Goal: Check status: Check status

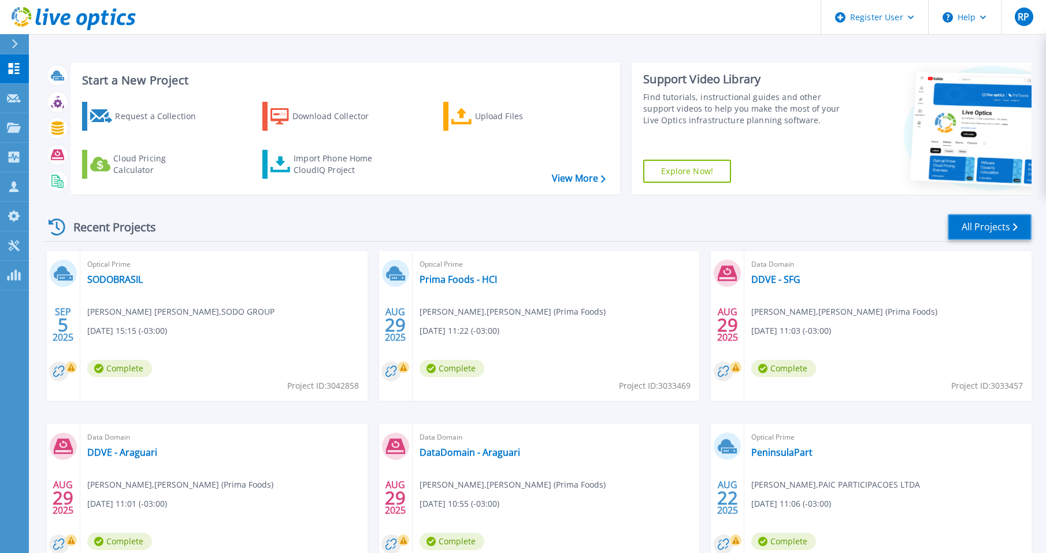
click at [829, 225] on link "All Projects" at bounding box center [990, 227] width 84 height 26
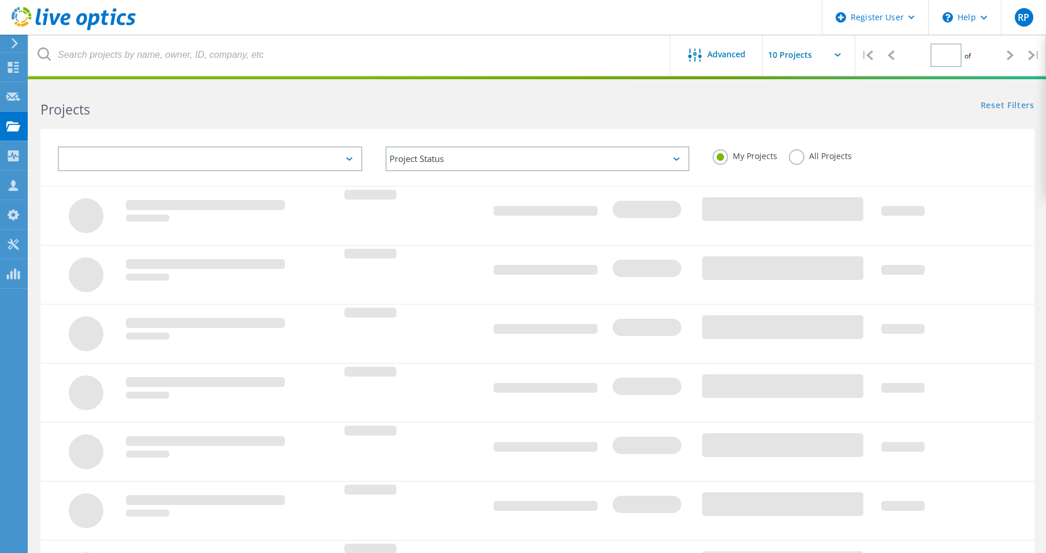
type input "1"
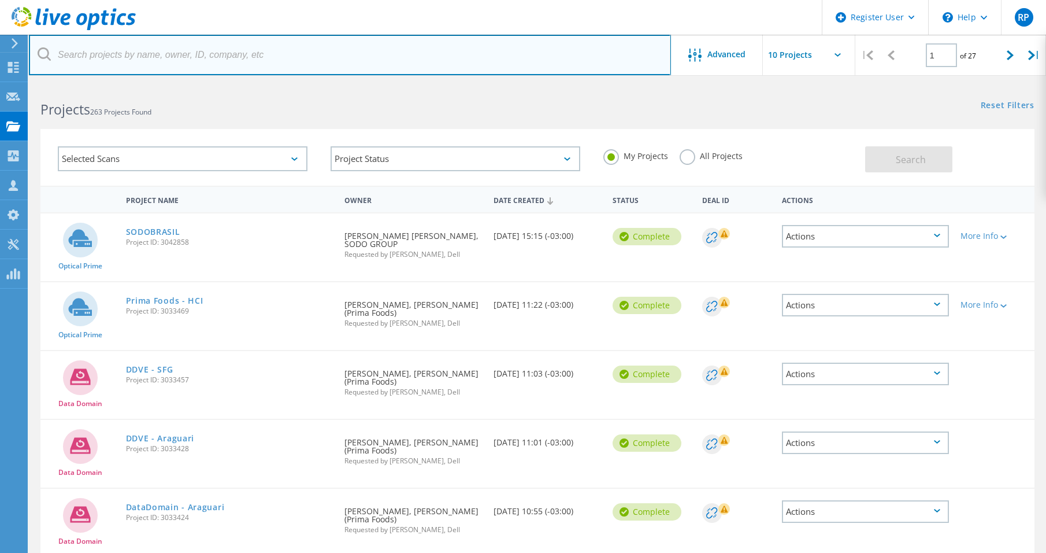
click at [84, 64] on input "text" at bounding box center [350, 55] width 642 height 40
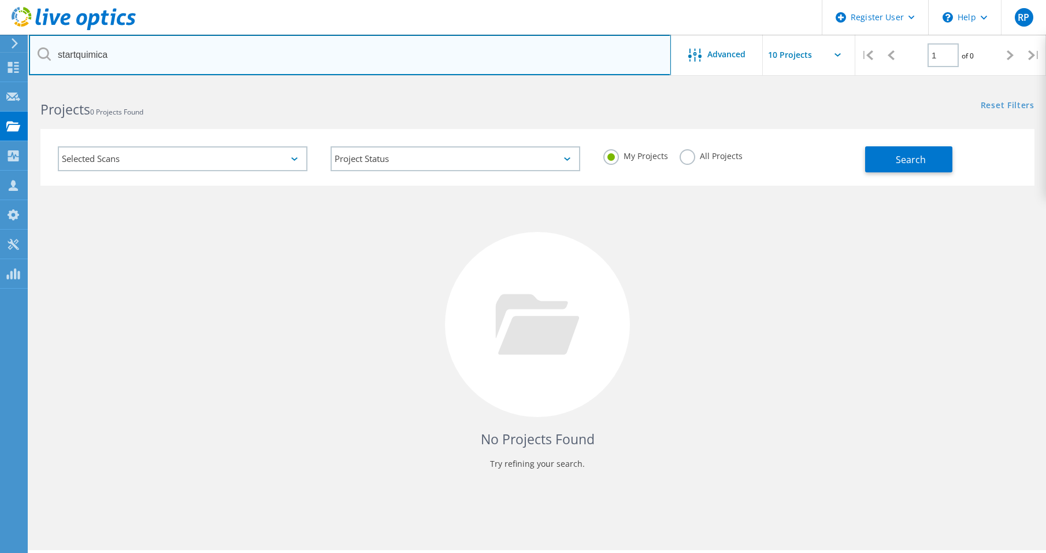
type input "startquimica"
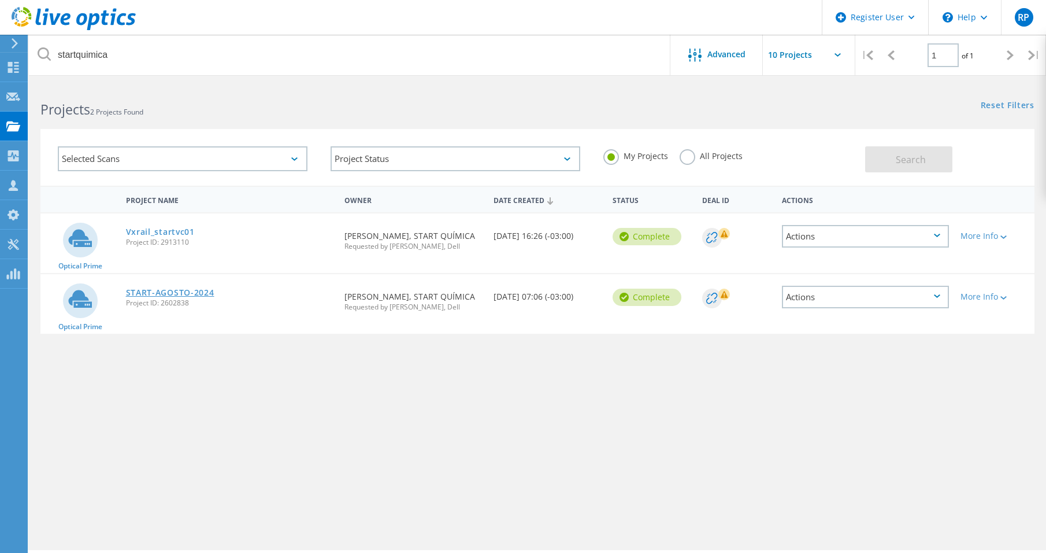
click at [181, 296] on link "START-AGOSTO-2024" at bounding box center [170, 292] width 88 height 8
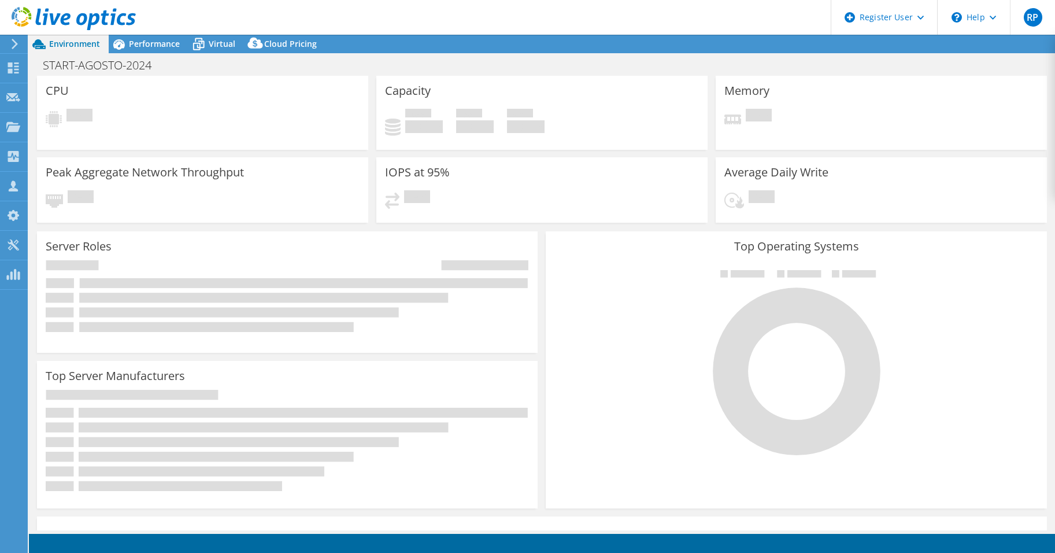
select select "SouthAmerica"
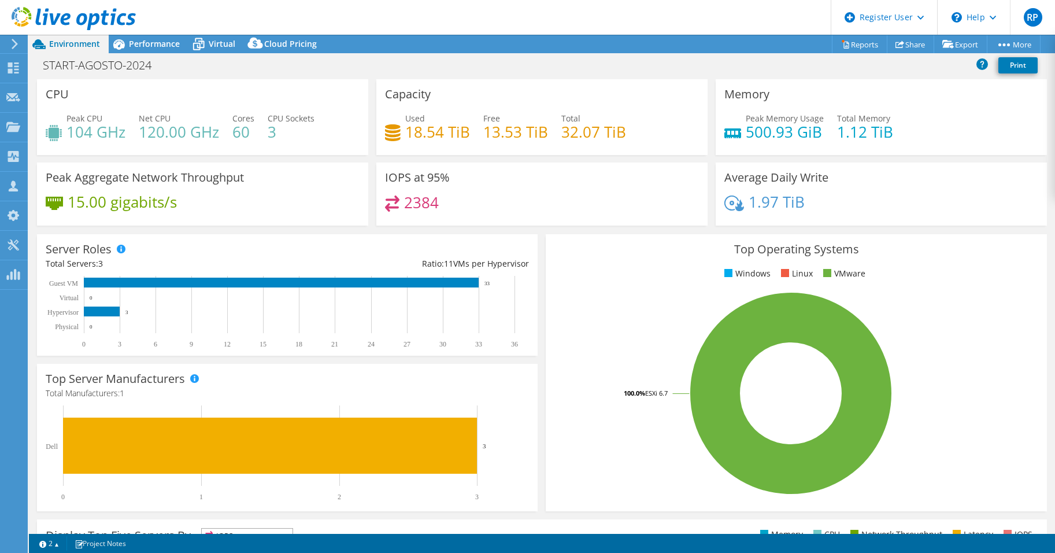
drag, startPoint x: 246, startPoint y: 21, endPoint x: 255, endPoint y: 21, distance: 8.7
click at [246, 21] on header "RP Dell User Robson Pupio Robson.Pupio@Dell.com Dell My Profile Log Out \n Help…" at bounding box center [527, 17] width 1055 height 35
